Goal: Information Seeking & Learning: Learn about a topic

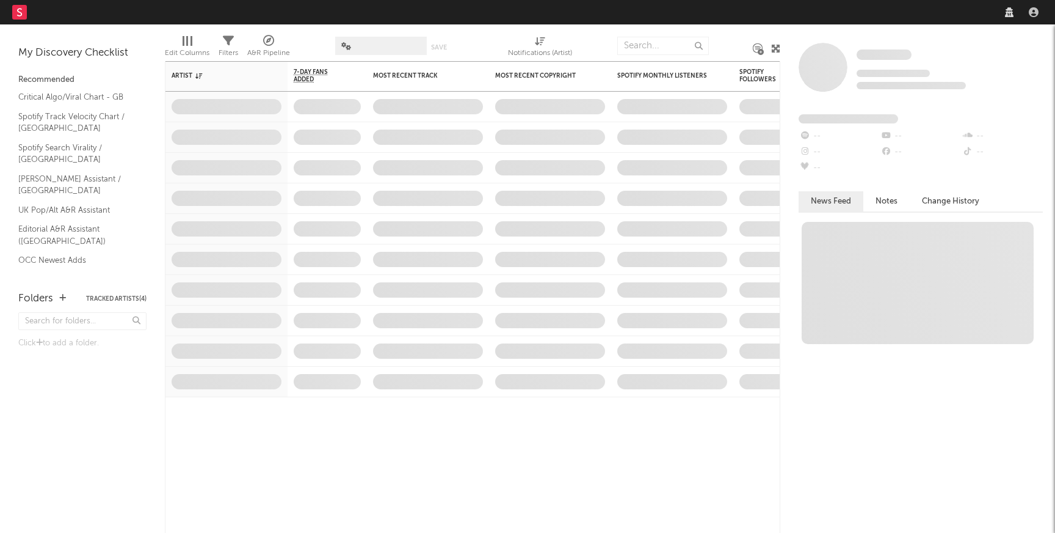
select select "recorded_music"
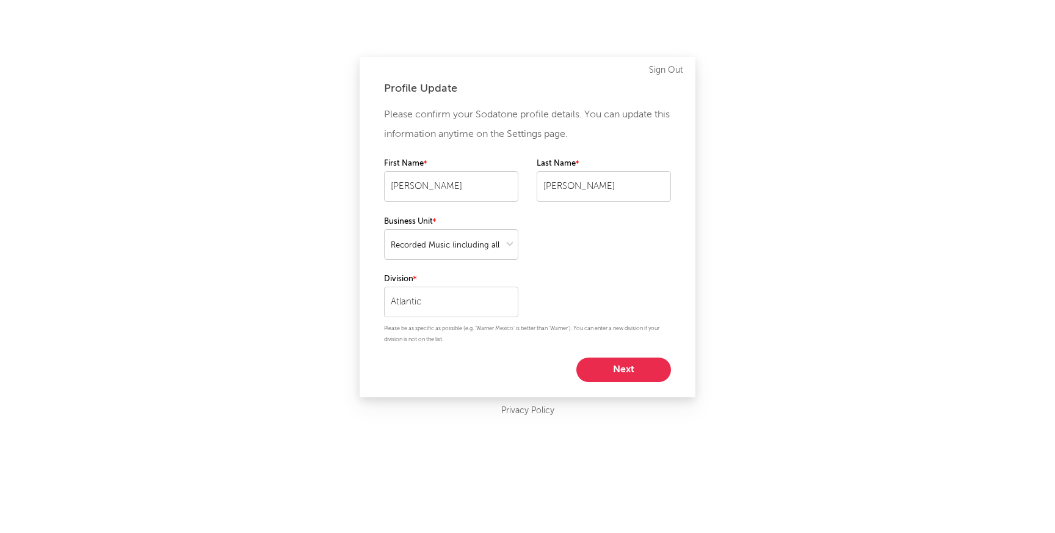
click at [655, 370] on button "Next" at bounding box center [624, 369] width 95 height 24
select select "marketing"
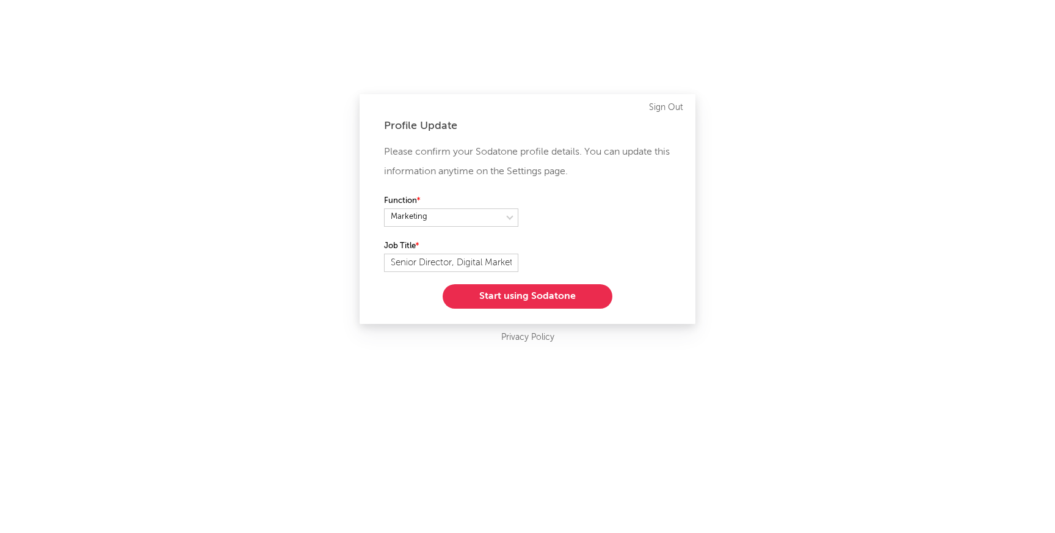
click at [506, 297] on button "Start using Sodatone" at bounding box center [528, 296] width 170 height 24
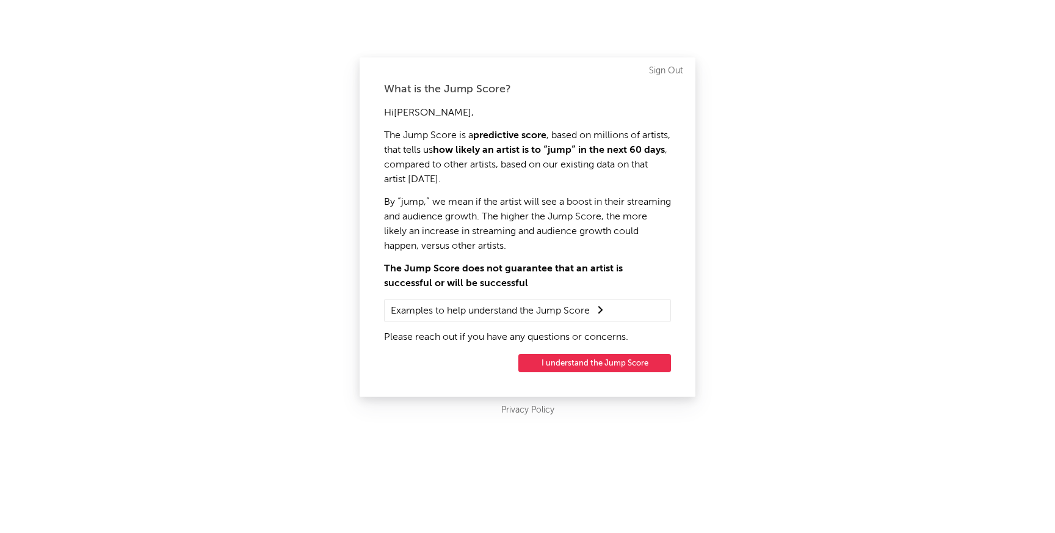
click at [566, 363] on button "I understand the Jump Score" at bounding box center [595, 363] width 153 height 18
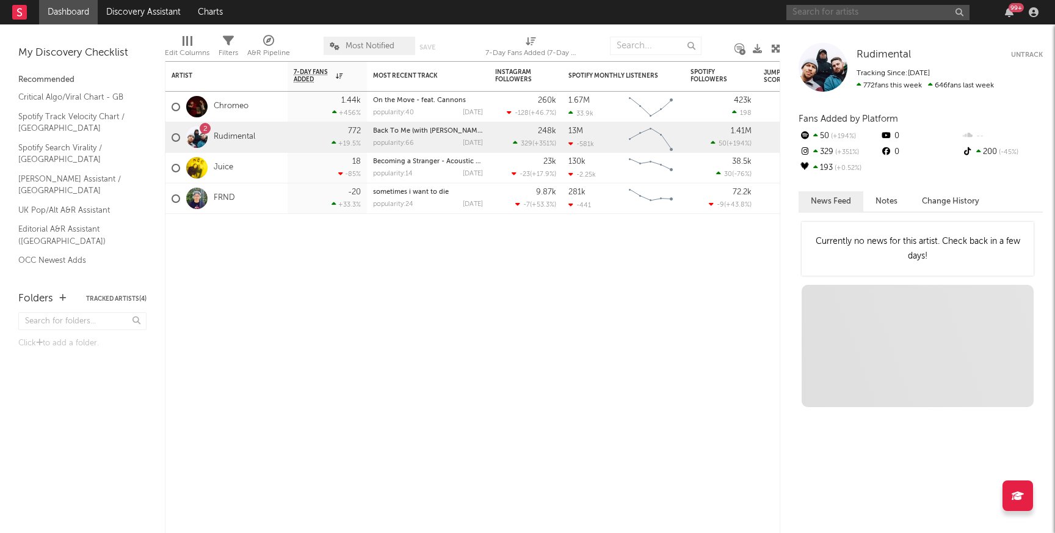
click at [882, 11] on input "text" at bounding box center [878, 12] width 183 height 15
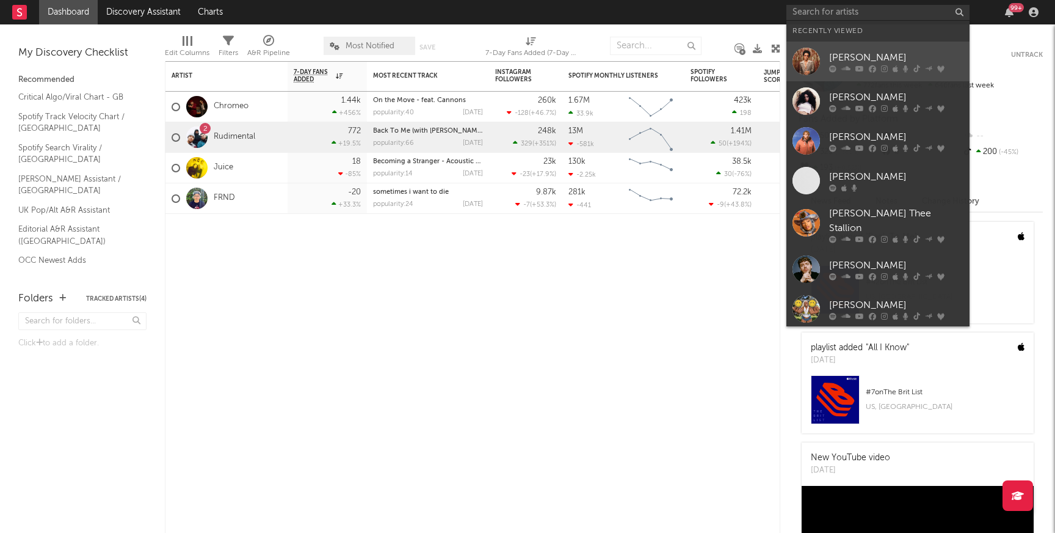
click at [846, 56] on div "[PERSON_NAME]" at bounding box center [896, 57] width 134 height 15
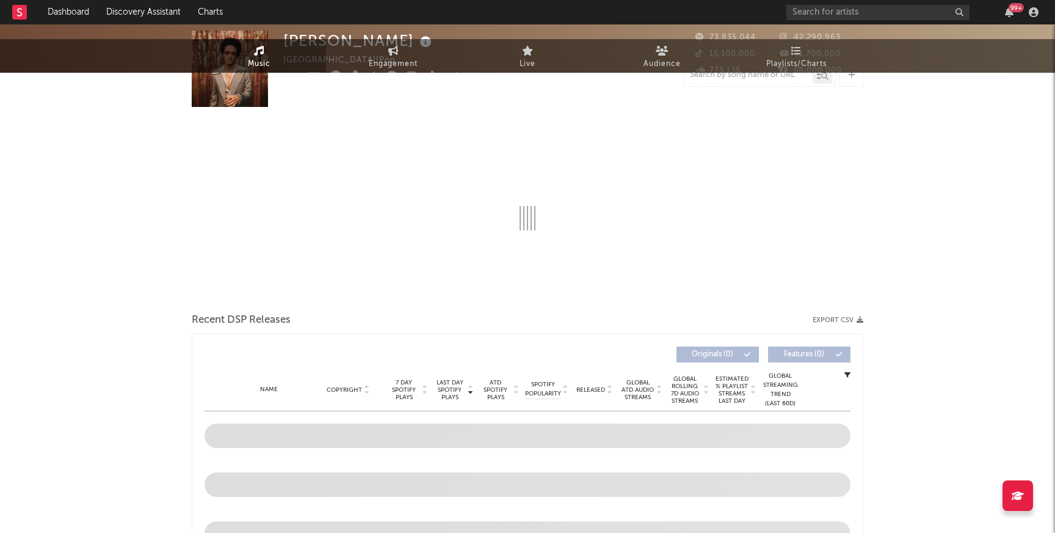
select select "6m"
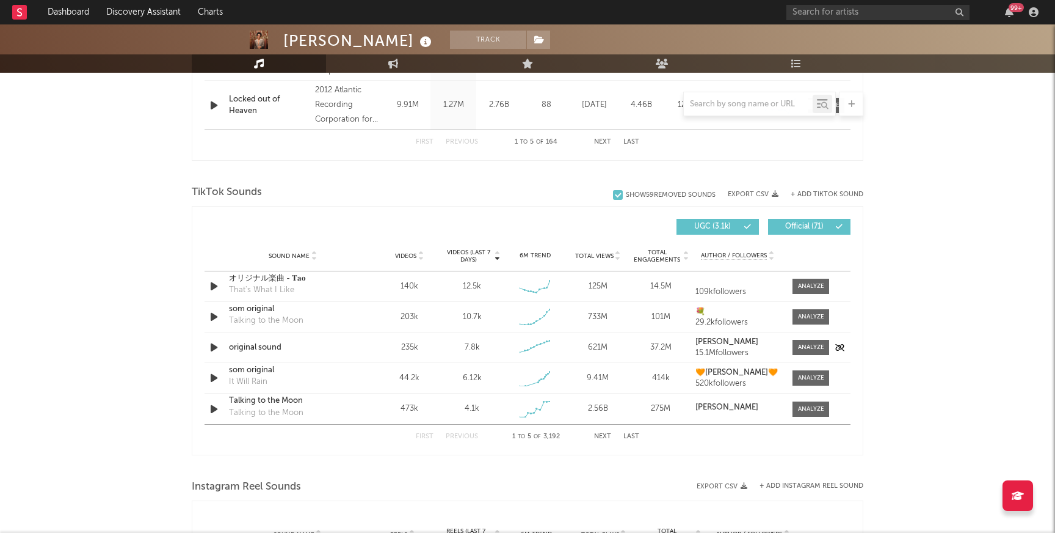
scroll to position [720, 0]
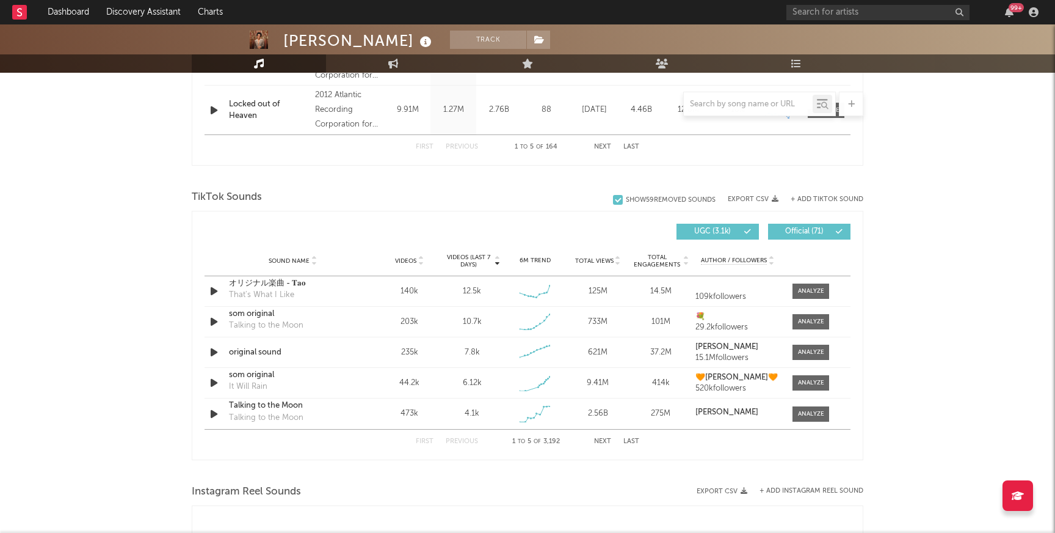
click at [603, 442] on button "Next" at bounding box center [602, 441] width 17 height 7
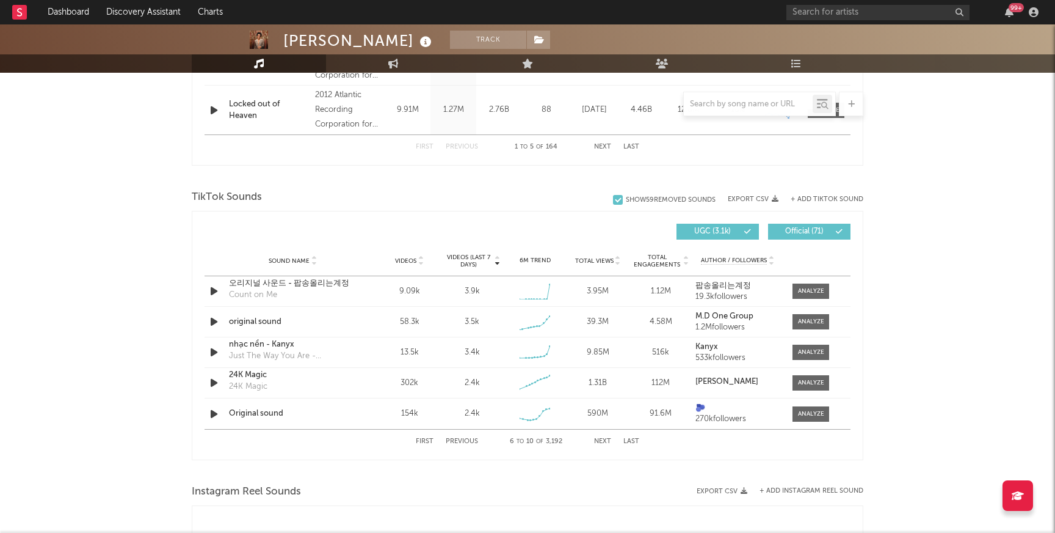
click at [450, 442] on button "Previous" at bounding box center [462, 441] width 32 height 7
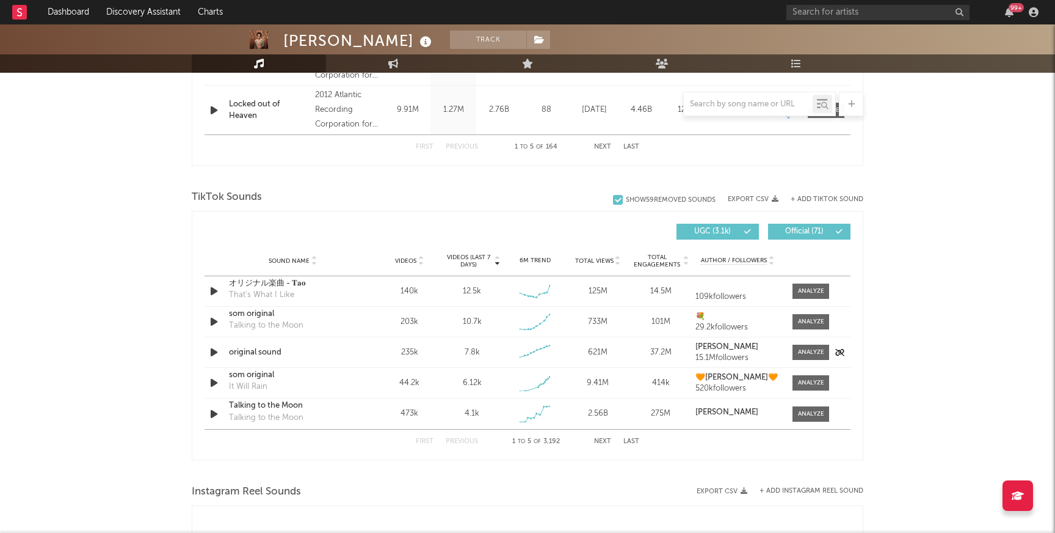
click at [213, 354] on icon "button" at bounding box center [214, 351] width 13 height 15
click at [213, 354] on icon "button" at bounding box center [214, 351] width 12 height 15
click at [601, 438] on button "Next" at bounding box center [602, 441] width 17 height 7
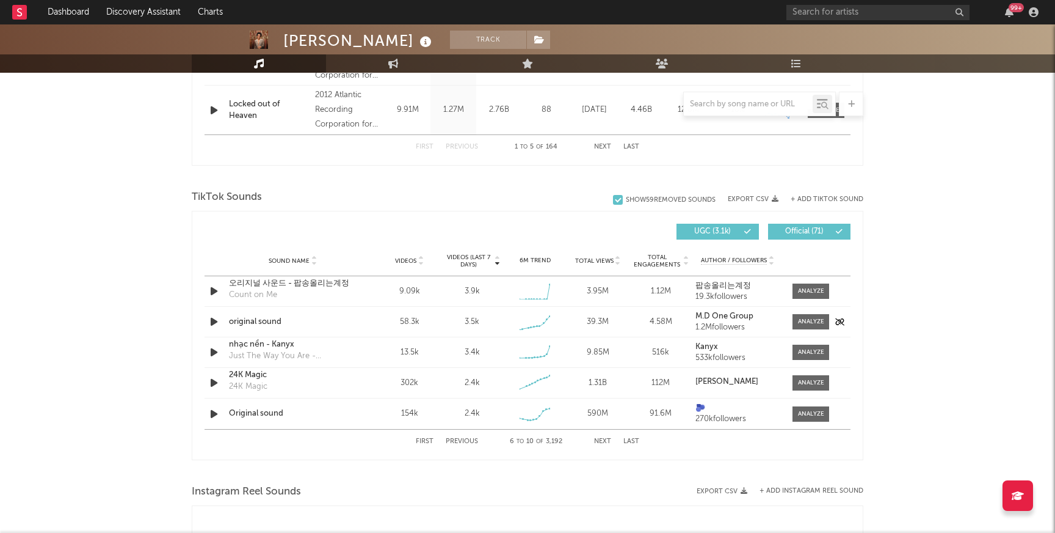
click at [210, 324] on icon "button" at bounding box center [214, 321] width 13 height 15
click at [210, 324] on icon "button" at bounding box center [214, 321] width 12 height 15
click at [211, 352] on icon "button" at bounding box center [214, 351] width 13 height 15
click at [211, 352] on icon "button" at bounding box center [214, 351] width 12 height 15
click at [212, 416] on icon "button" at bounding box center [214, 413] width 13 height 15
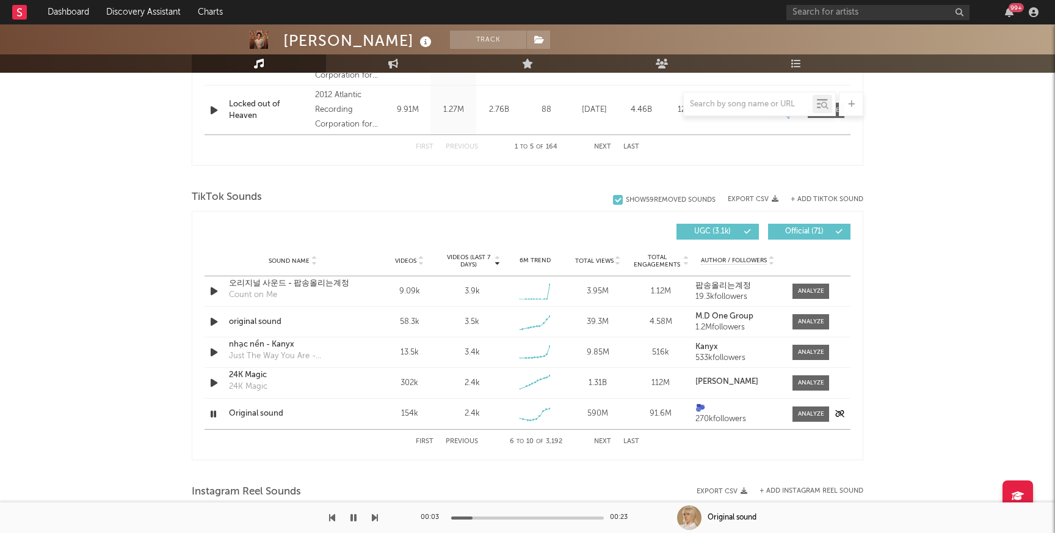
click at [212, 416] on icon "button" at bounding box center [214, 413] width 12 height 15
click at [603, 443] on button "Next" at bounding box center [602, 441] width 17 height 7
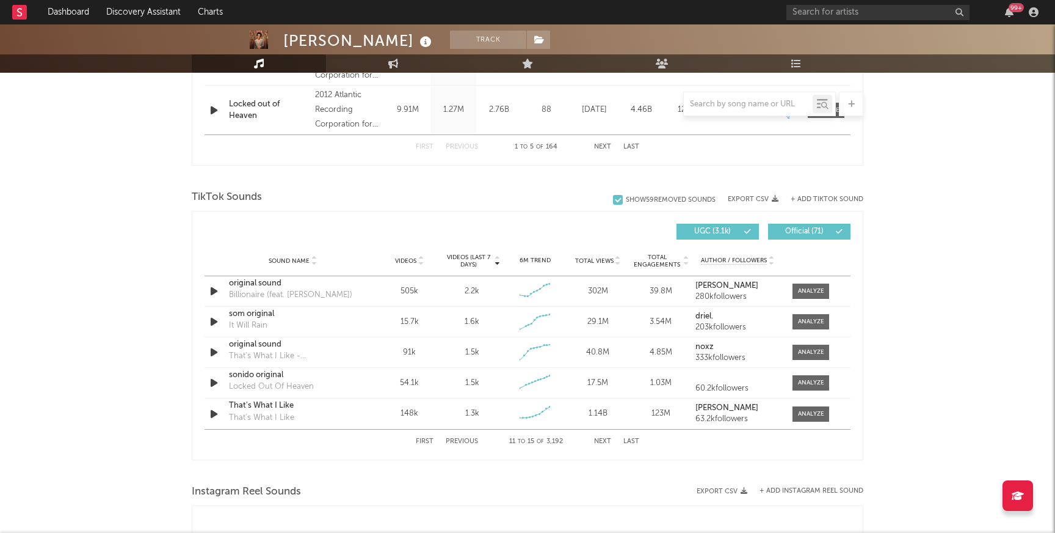
click at [603, 443] on button "Next" at bounding box center [602, 441] width 17 height 7
